Goal: Task Accomplishment & Management: Manage account settings

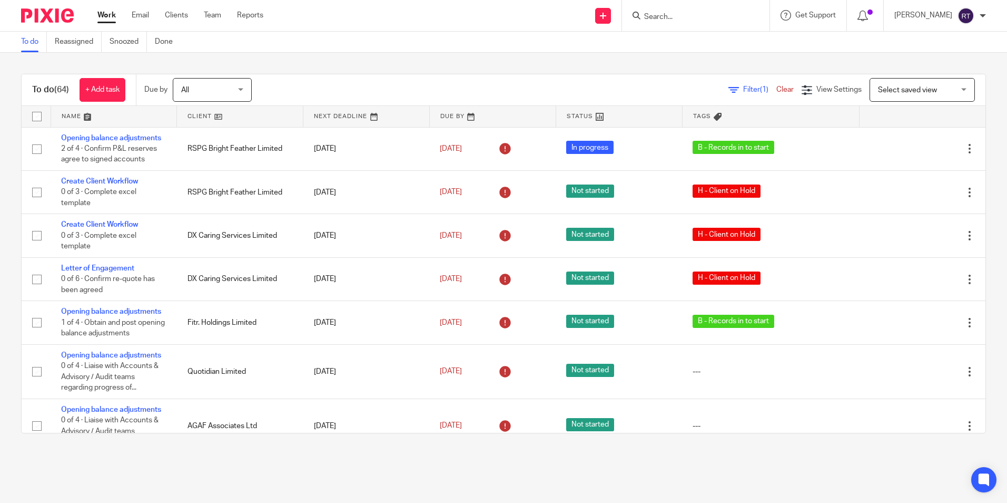
click at [197, 114] on link at bounding box center [240, 116] width 126 height 21
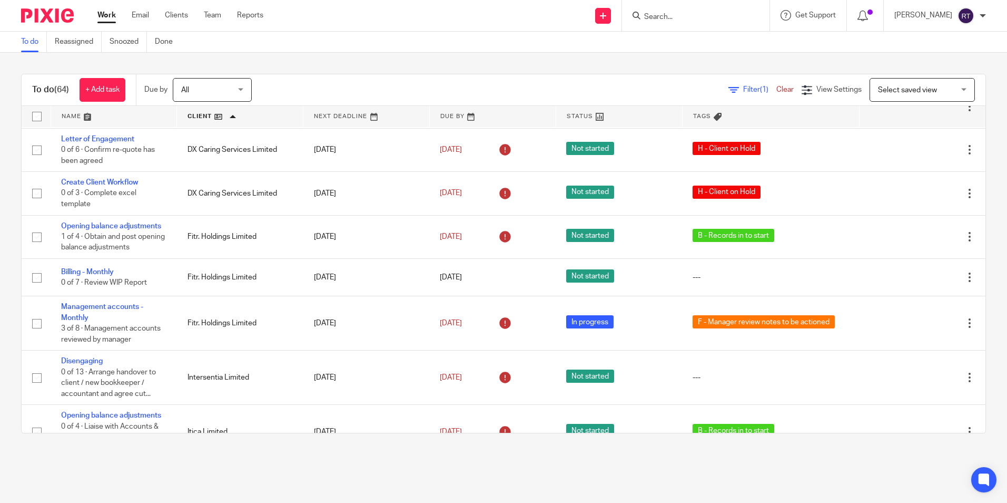
scroll to position [1028, 0]
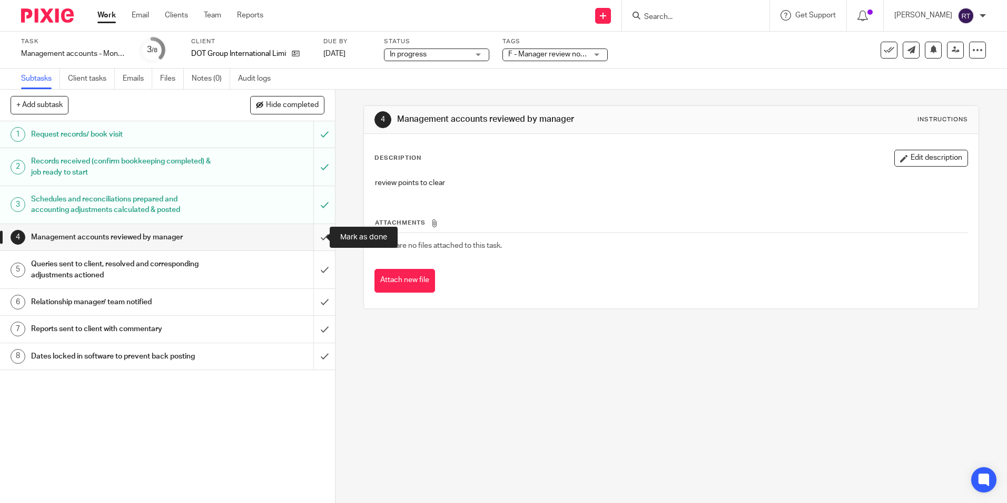
click at [316, 240] on input "submit" at bounding box center [167, 237] width 335 height 26
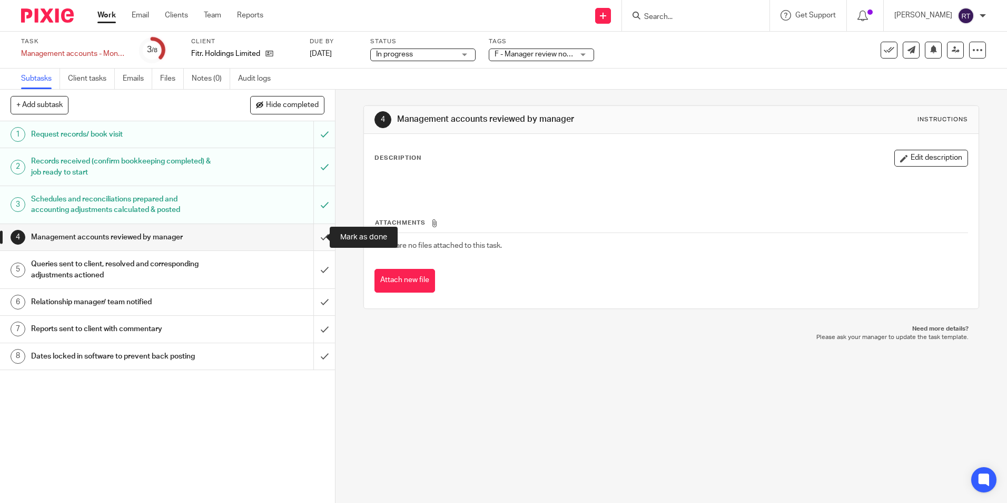
click at [317, 242] on input "submit" at bounding box center [167, 237] width 335 height 26
click at [312, 274] on input "submit" at bounding box center [167, 269] width 335 height 37
click at [316, 299] on input "submit" at bounding box center [167, 302] width 335 height 26
click at [312, 323] on input "submit" at bounding box center [167, 329] width 335 height 26
click at [311, 347] on input "submit" at bounding box center [167, 356] width 335 height 26
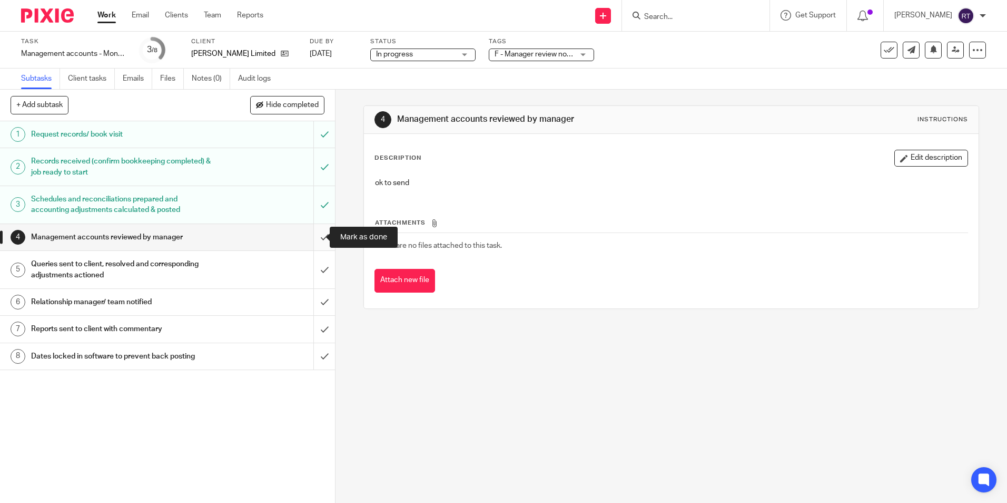
click at [311, 234] on input "submit" at bounding box center [167, 237] width 335 height 26
click at [311, 270] on input "submit" at bounding box center [167, 269] width 335 height 37
click at [312, 299] on input "submit" at bounding box center [167, 302] width 335 height 26
click at [312, 324] on input "submit" at bounding box center [167, 329] width 335 height 26
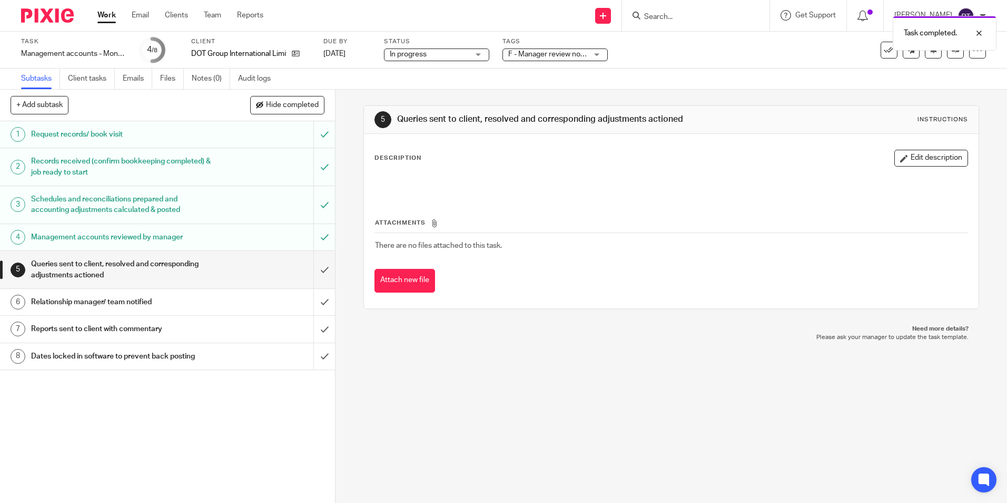
click at [314, 263] on input "submit" at bounding box center [167, 269] width 335 height 37
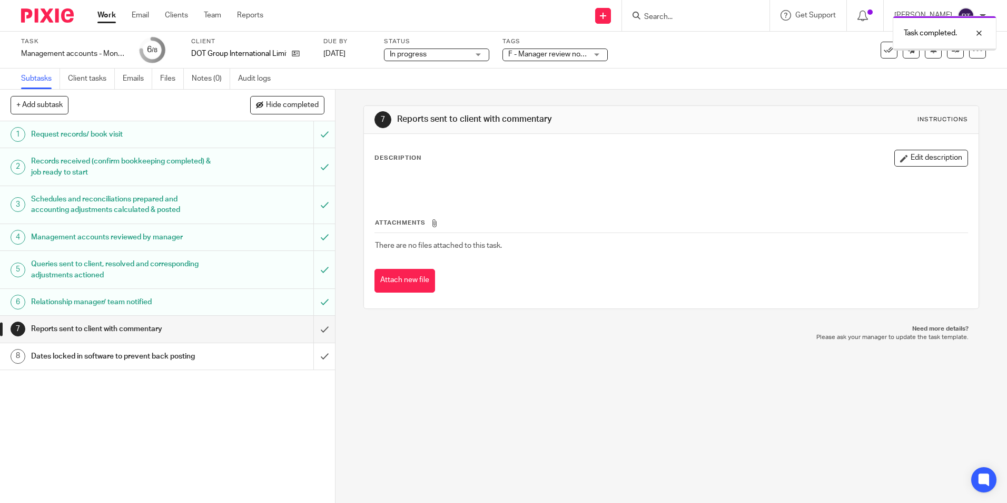
click at [311, 333] on input "submit" at bounding box center [167, 329] width 335 height 26
click at [313, 357] on input "submit" at bounding box center [167, 356] width 335 height 26
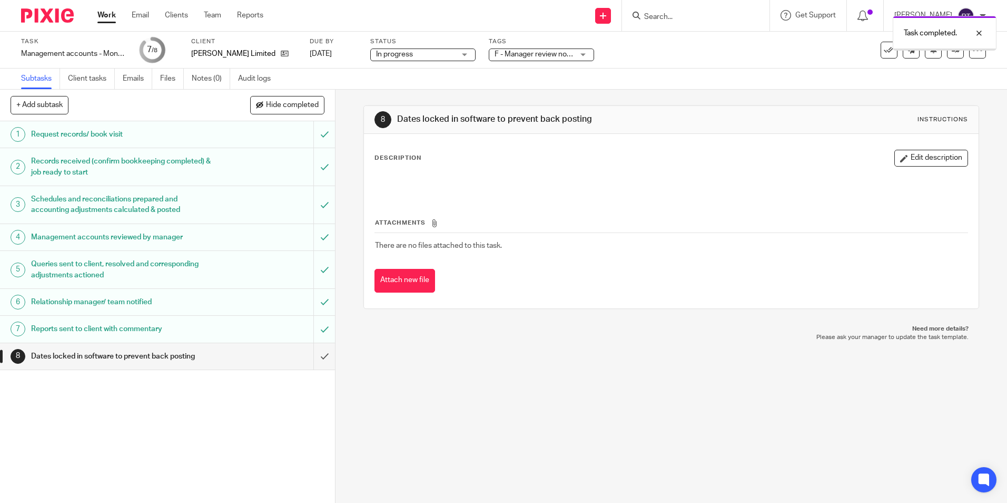
click at [313, 356] on input "submit" at bounding box center [167, 356] width 335 height 26
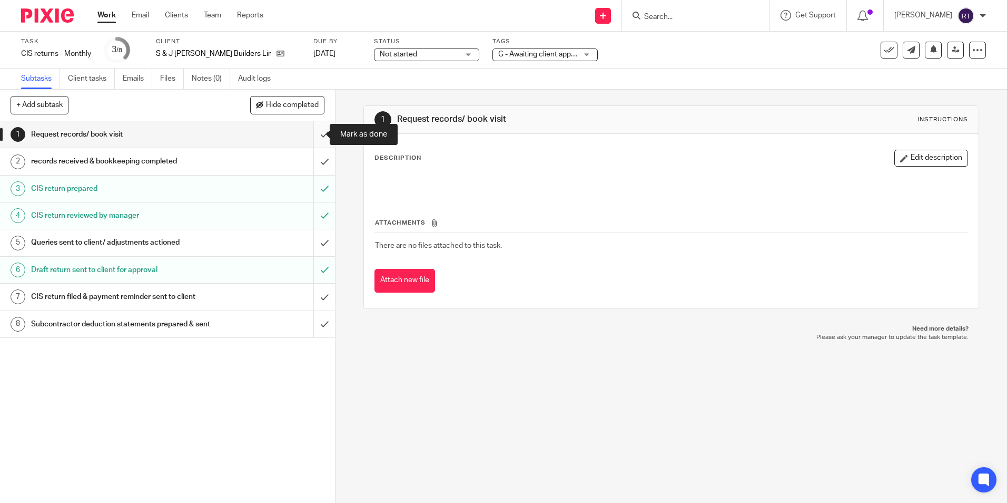
click at [311, 136] on input "submit" at bounding box center [167, 134] width 335 height 26
click at [312, 154] on input "submit" at bounding box center [167, 161] width 335 height 26
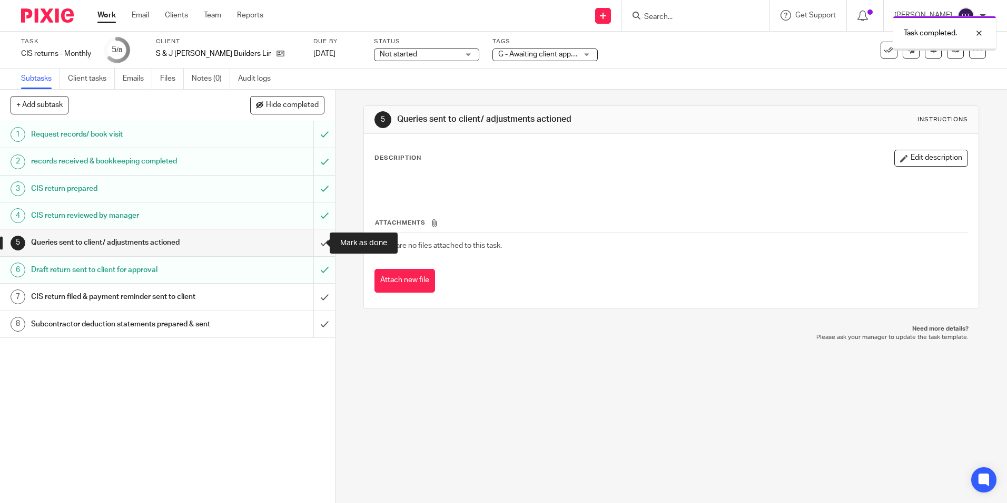
click at [313, 239] on input "submit" at bounding box center [167, 242] width 335 height 26
click at [316, 298] on input "submit" at bounding box center [167, 296] width 335 height 26
click at [311, 335] on input "submit" at bounding box center [167, 324] width 335 height 26
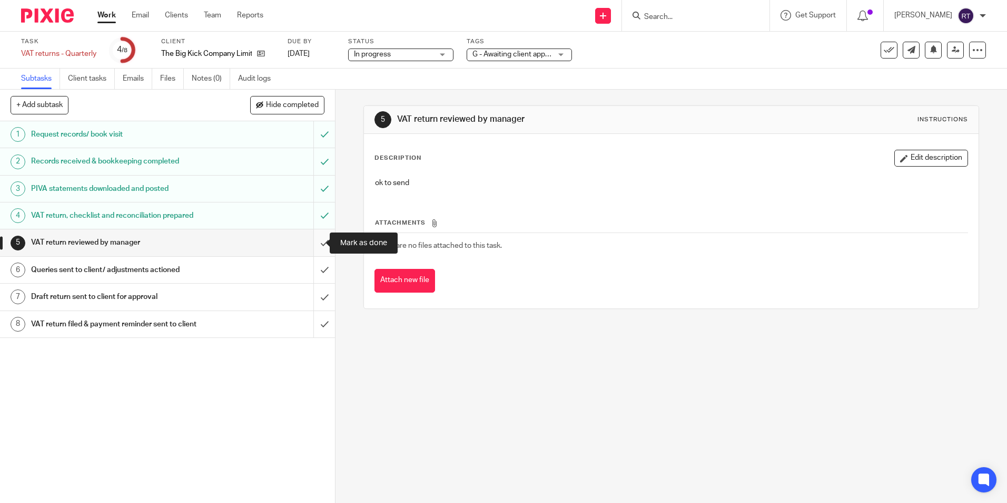
click at [307, 247] on input "submit" at bounding box center [167, 242] width 335 height 26
click at [312, 266] on input "submit" at bounding box center [167, 270] width 335 height 26
click at [314, 297] on input "submit" at bounding box center [167, 296] width 335 height 26
click at [315, 334] on input "submit" at bounding box center [167, 324] width 335 height 26
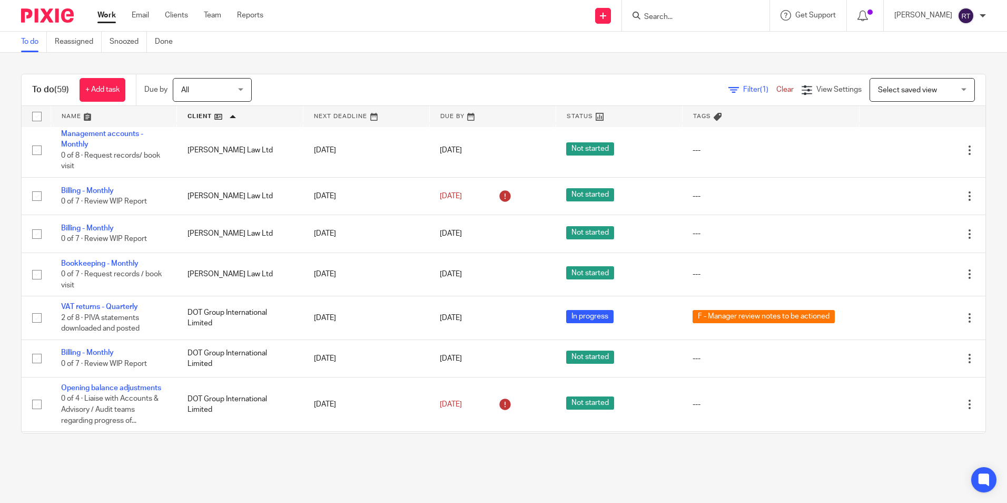
scroll to position [421, 0]
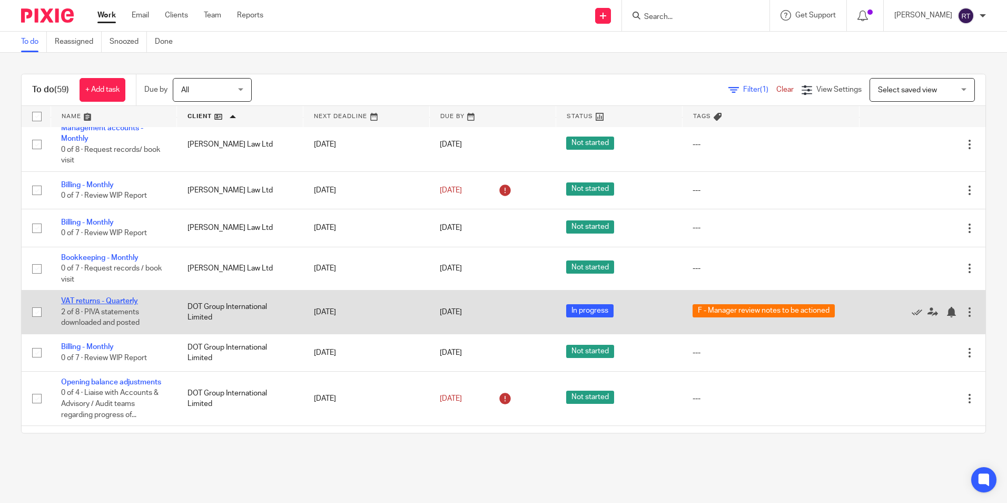
click at [132, 298] on link "VAT returns - Quarterly" at bounding box center [99, 300] width 77 height 7
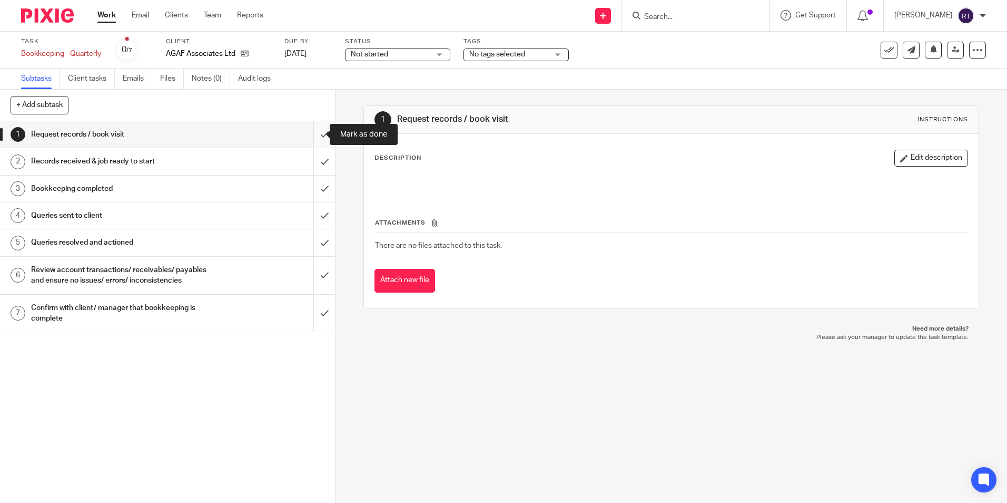
click at [311, 134] on input "submit" at bounding box center [167, 134] width 335 height 26
click at [310, 161] on input "submit" at bounding box center [167, 161] width 335 height 26
click at [313, 189] on input "submit" at bounding box center [167, 188] width 335 height 26
click at [312, 215] on input "submit" at bounding box center [167, 215] width 335 height 26
click at [312, 241] on input "submit" at bounding box center [167, 242] width 335 height 26
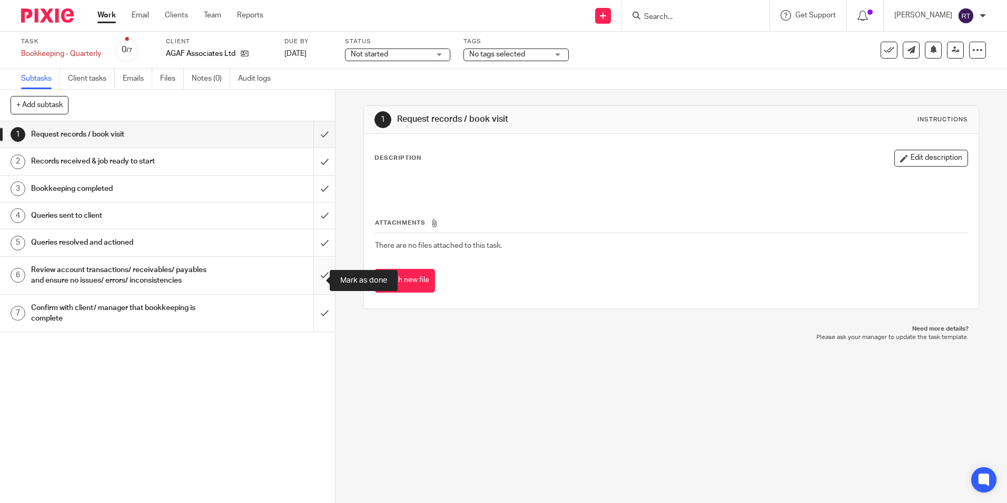
click at [312, 275] on input "submit" at bounding box center [167, 275] width 335 height 37
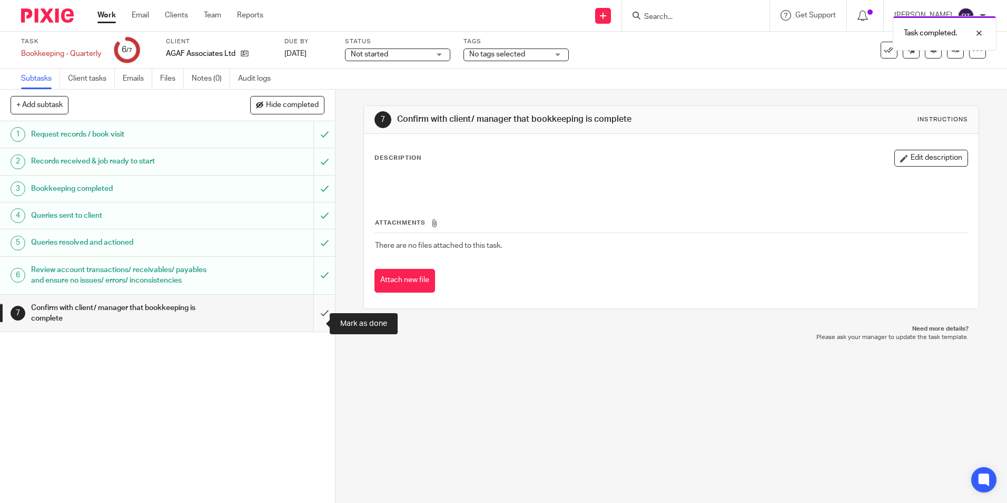
click at [318, 321] on input "submit" at bounding box center [167, 312] width 335 height 37
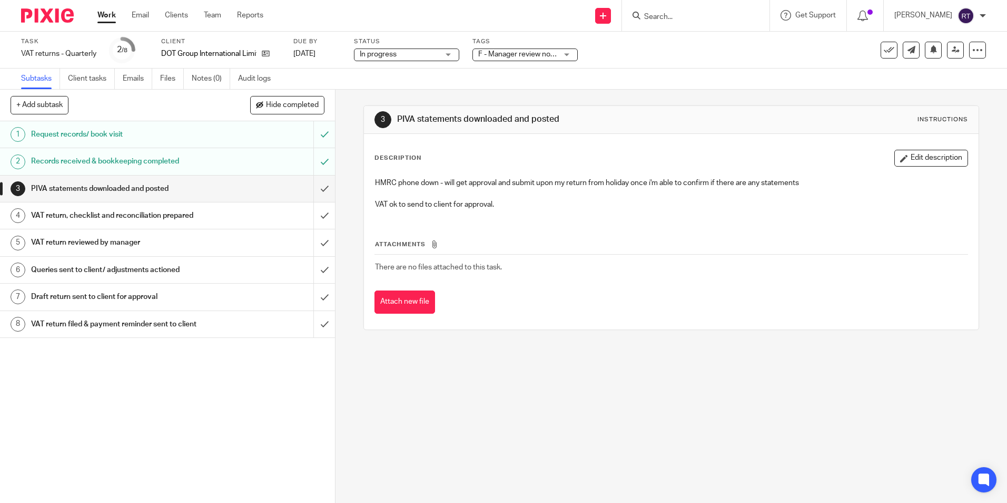
click at [575, 50] on div "F - Manager review notes to be actioned" at bounding box center [525, 54] width 105 height 13
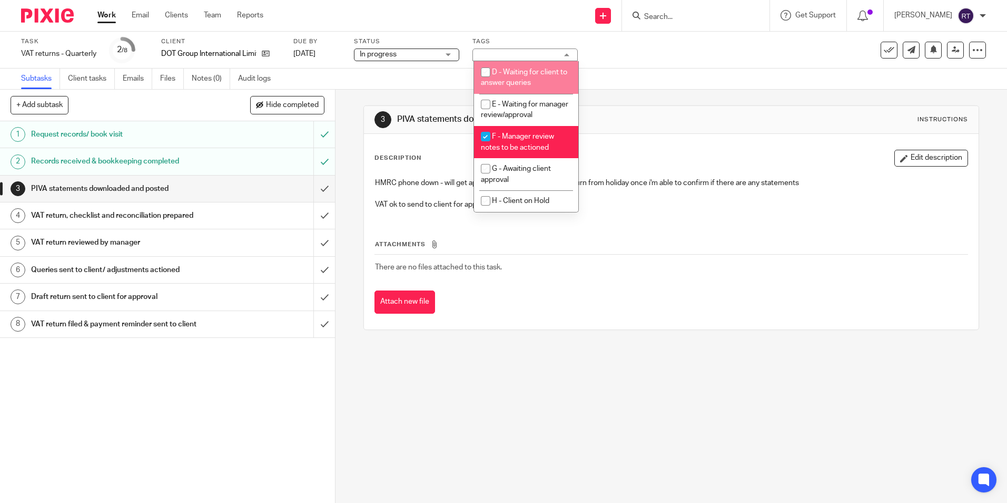
scroll to position [106, 0]
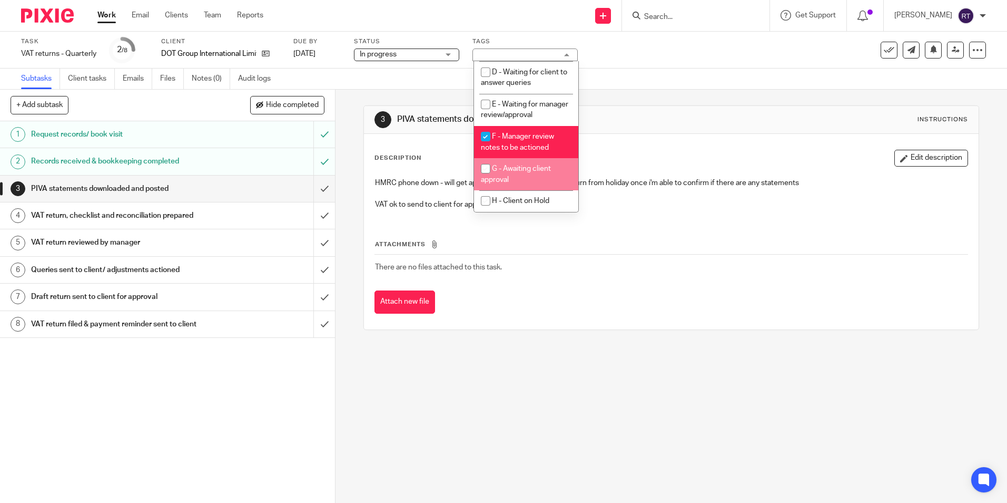
click at [484, 164] on input "checkbox" at bounding box center [486, 169] width 20 height 20
checkbox input "true"
click at [490, 131] on input "checkbox" at bounding box center [486, 136] width 20 height 20
checkbox input "false"
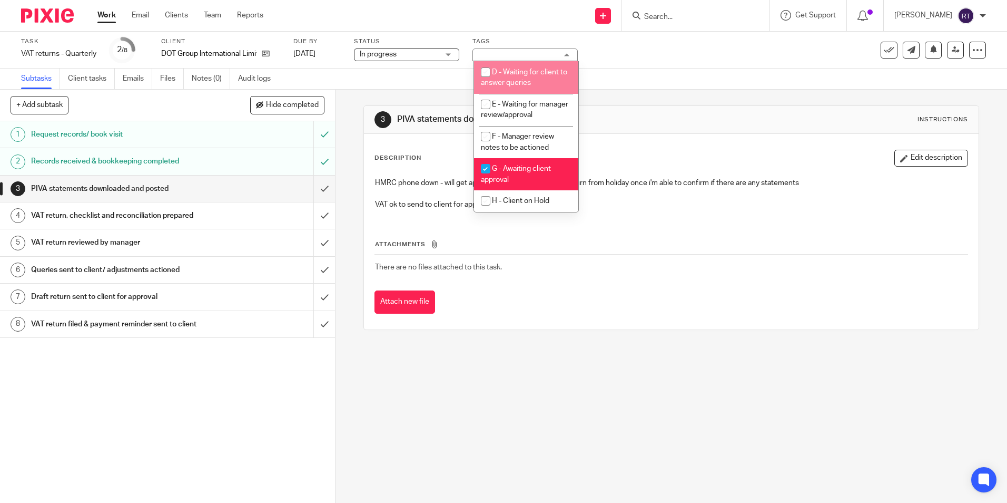
click at [43, 9] on img at bounding box center [47, 15] width 53 height 14
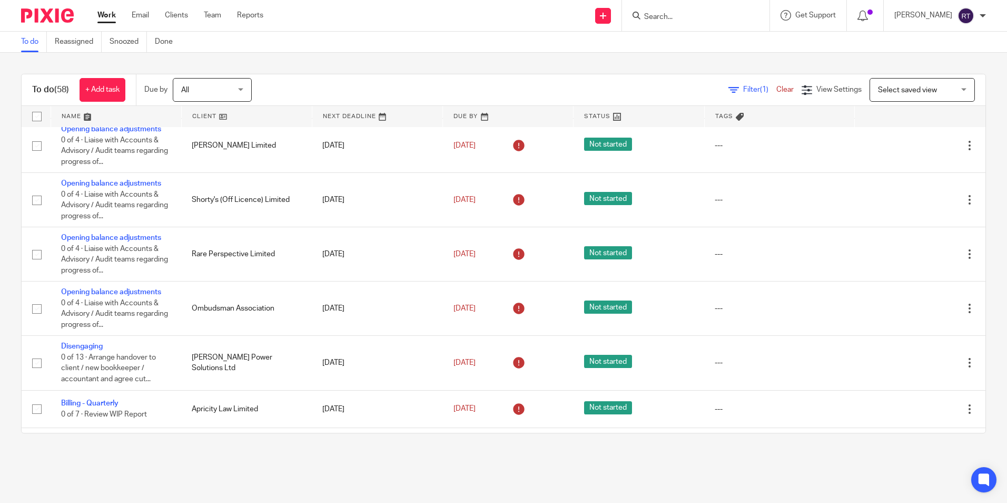
scroll to position [1264, 0]
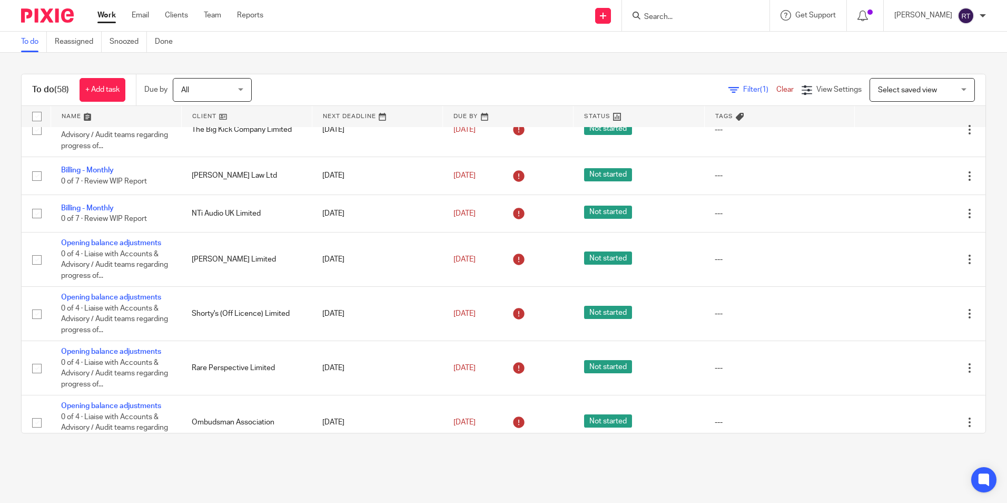
click at [204, 111] on link at bounding box center [247, 116] width 130 height 21
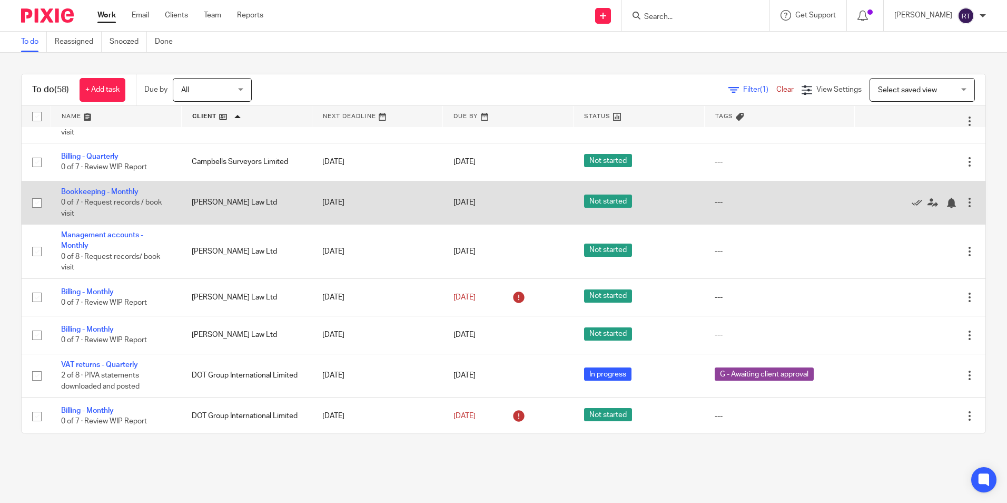
scroll to position [369, 0]
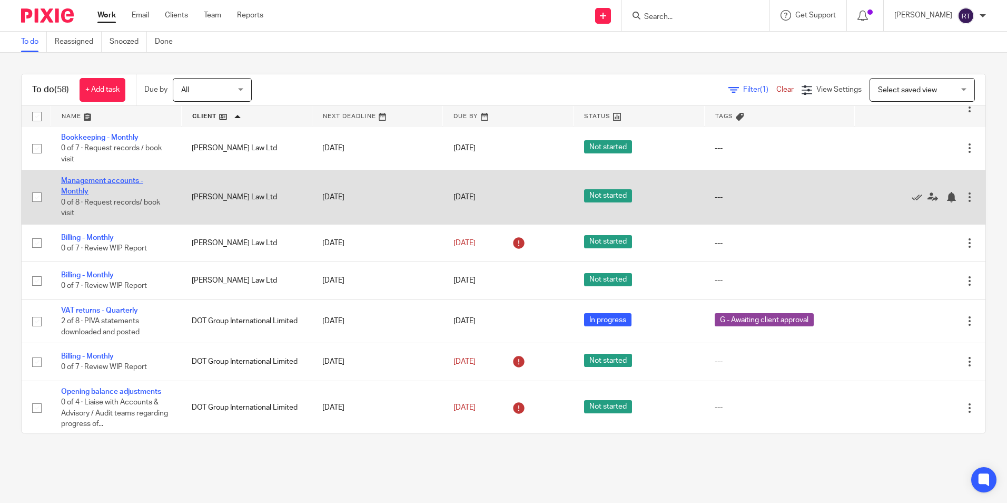
click at [107, 182] on link "Management accounts - Monthly" at bounding box center [102, 186] width 82 height 18
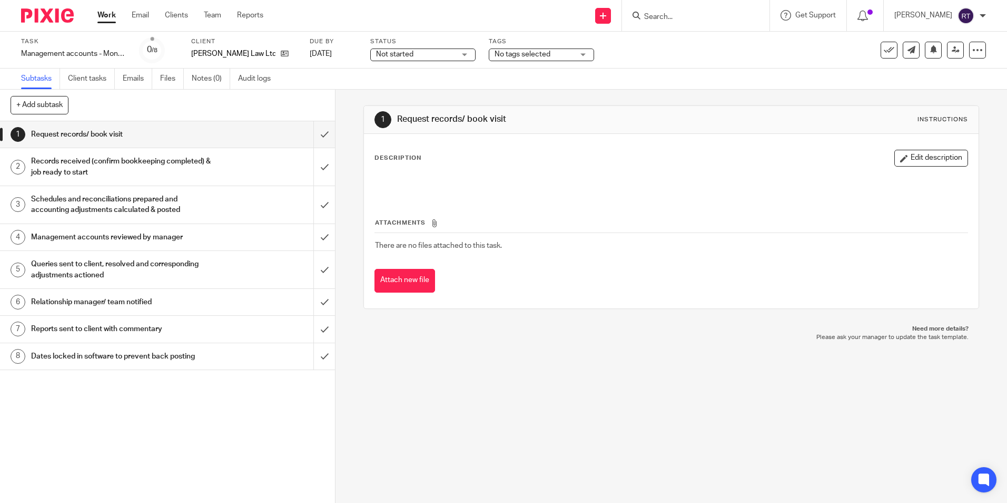
click at [431, 54] on span "Not started" at bounding box center [415, 54] width 79 height 11
click at [426, 91] on li "In progress" at bounding box center [423, 93] width 104 height 22
click at [524, 60] on div "No tags selected" at bounding box center [541, 54] width 105 height 13
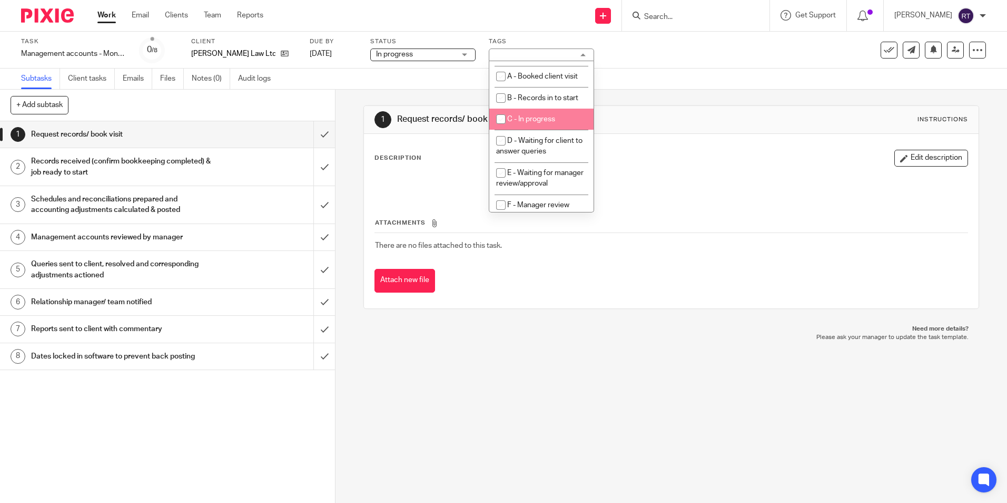
scroll to position [53, 0]
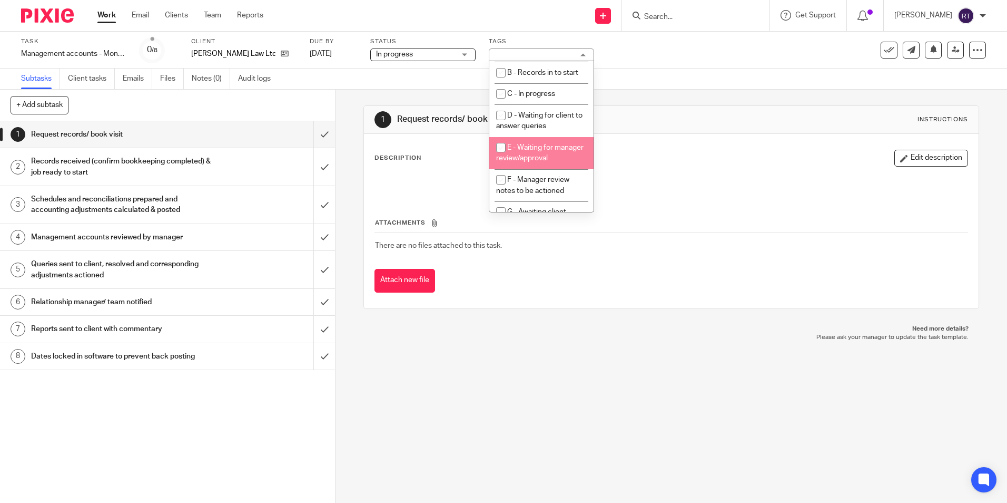
click at [503, 145] on input "checkbox" at bounding box center [501, 147] width 20 height 20
checkbox input "true"
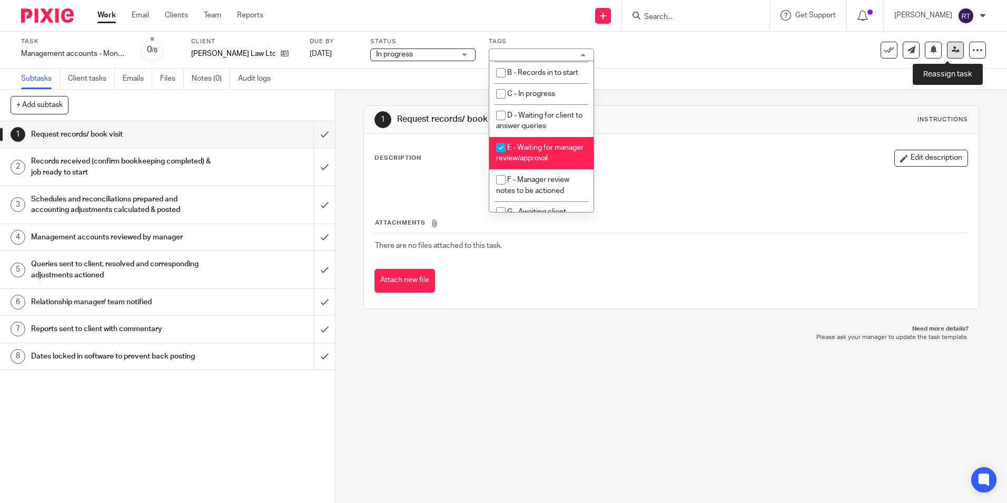
click at [952, 52] on icon at bounding box center [956, 50] width 8 height 8
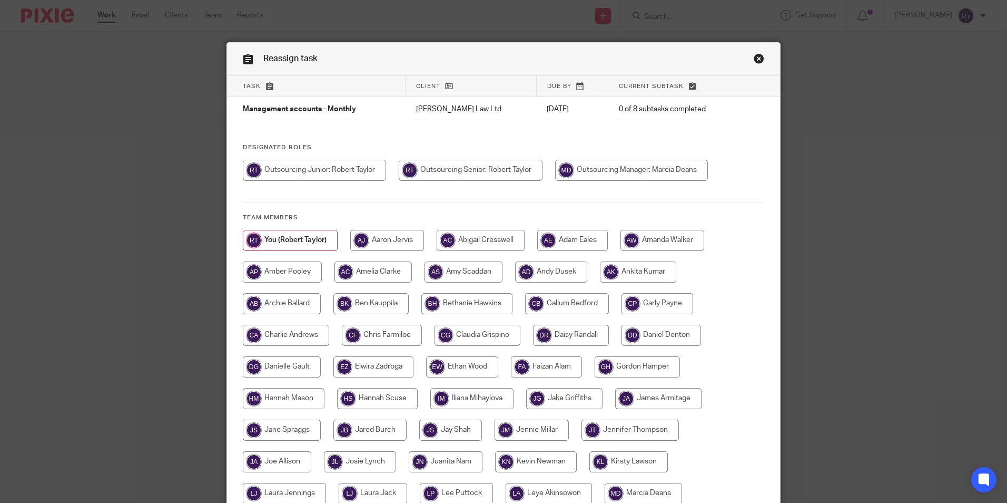
click at [614, 173] on input "radio" at bounding box center [631, 170] width 153 height 21
radio input "true"
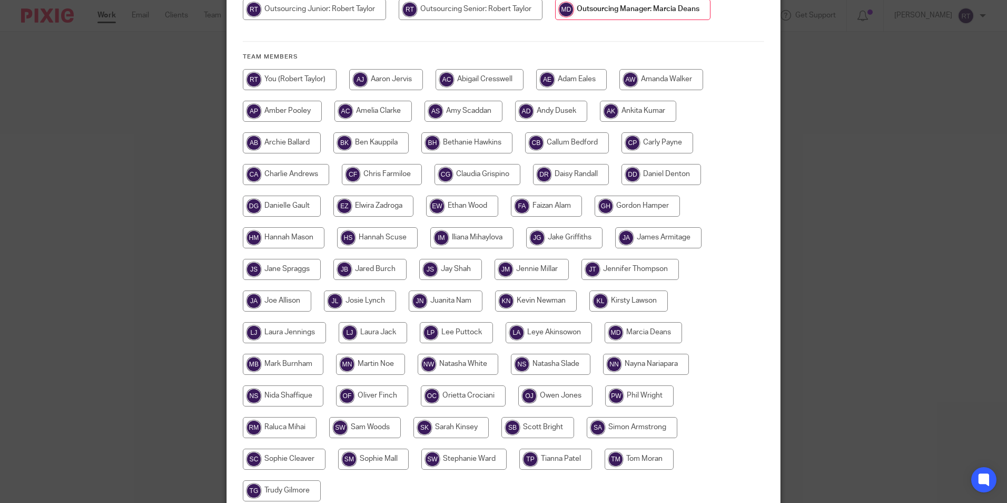
scroll to position [257, 0]
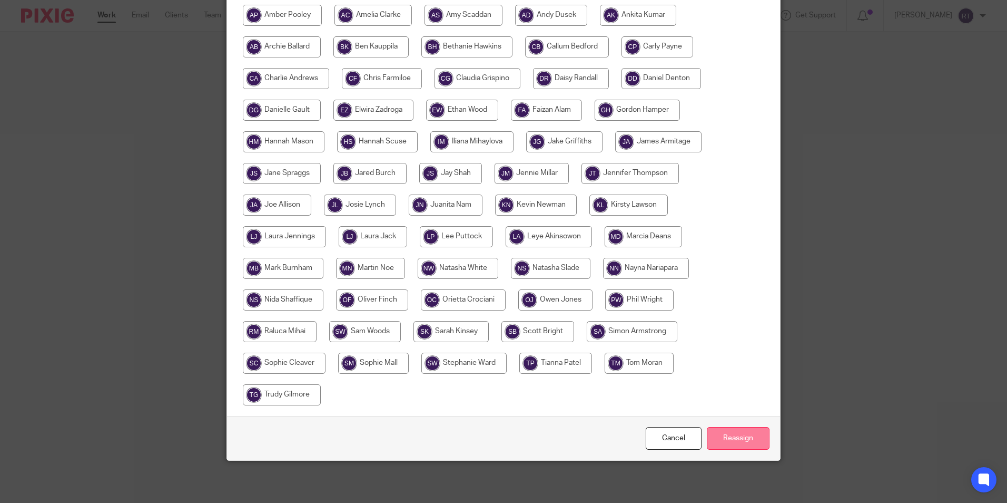
click at [730, 438] on input "Reassign" at bounding box center [738, 438] width 63 height 23
